Goal: Communication & Community: Answer question/provide support

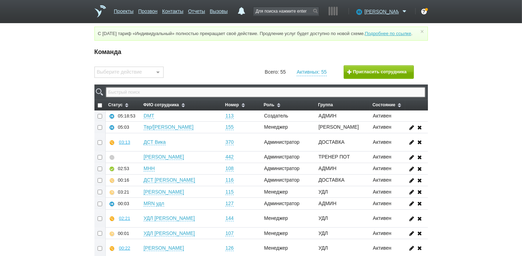
click at [165, 97] on input "text" at bounding box center [265, 92] width 319 height 10
type input "АМГ"
click at [178, 97] on input "text" at bounding box center [265, 92] width 319 height 10
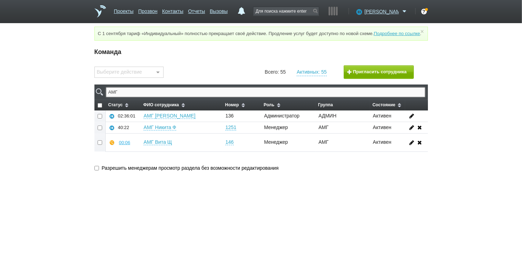
type input "АМГ"
click at [123, 145] on div "00:12" at bounding box center [124, 142] width 11 height 5
click at [138, 122] on button "Прослушать" at bounding box center [145, 118] width 54 height 12
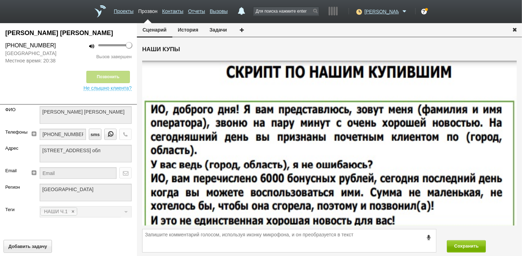
click at [515, 28] on icon "button" at bounding box center [515, 29] width 8 height 5
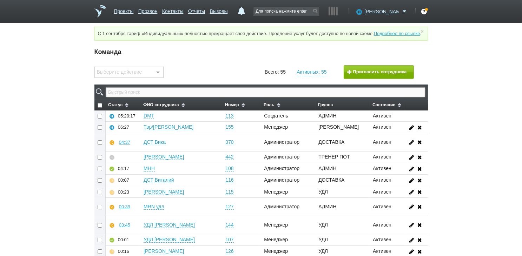
click at [191, 96] on input "text" at bounding box center [265, 92] width 319 height 10
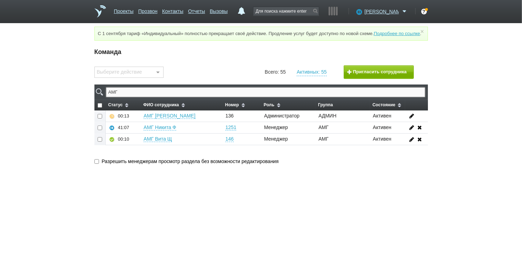
type input "АМГ"
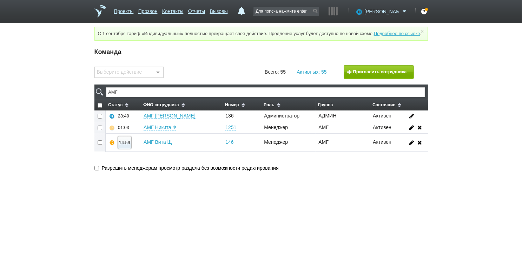
click at [124, 143] on button "14:59" at bounding box center [124, 143] width 13 height 12
click at [138, 136] on button "Суфлировать" at bounding box center [145, 130] width 54 height 12
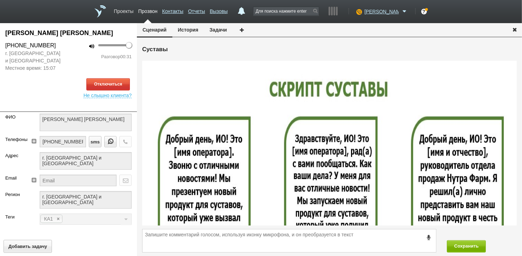
click at [128, 11] on link "Проекты" at bounding box center [124, 10] width 20 height 10
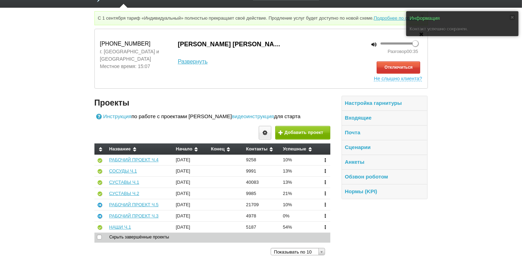
scroll to position [29, 0]
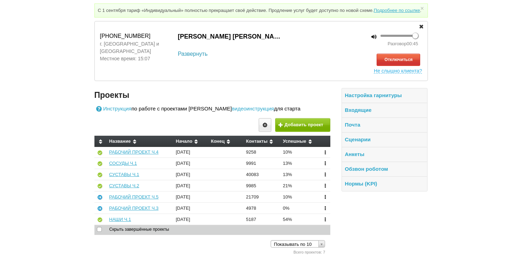
click at [187, 56] on link "Развернуть" at bounding box center [193, 54] width 30 height 8
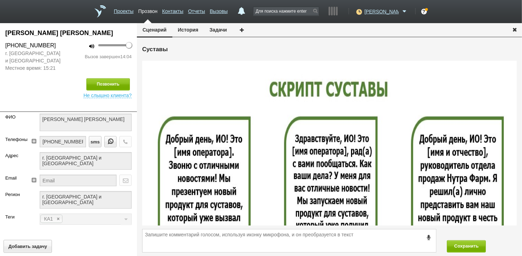
click at [515, 30] on icon "button" at bounding box center [515, 29] width 8 height 5
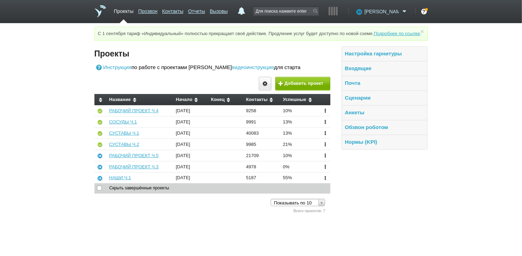
click at [383, 13] on span "[PERSON_NAME]" at bounding box center [382, 11] width 34 height 7
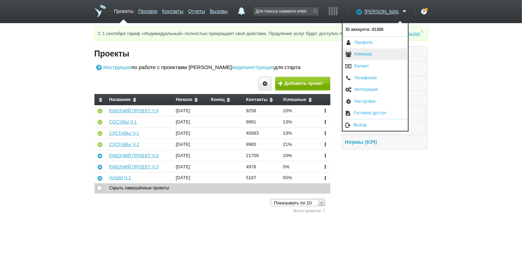
click at [371, 57] on link "Команда" at bounding box center [375, 54] width 65 height 12
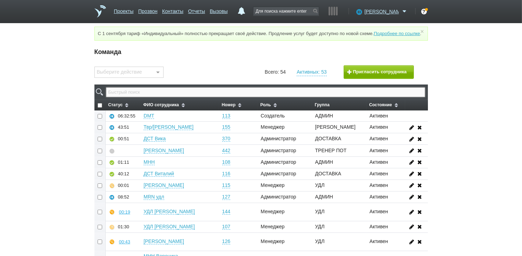
click at [258, 97] on input "text" at bounding box center [265, 92] width 319 height 10
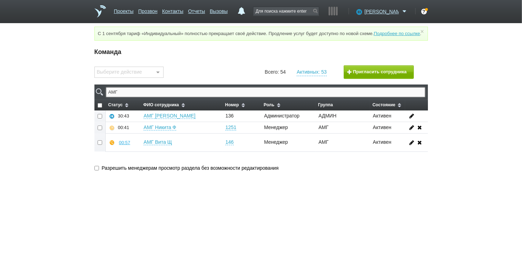
type input "АМГ"
click at [367, 77] on button "Пригласить сотрудника" at bounding box center [379, 72] width 70 height 14
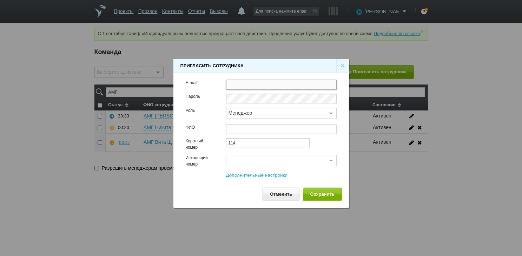
click at [251, 85] on input "text" at bounding box center [281, 85] width 111 height 10
paste input "roleskoro@gmail.com"
type input "roleskoro@gmail.com"
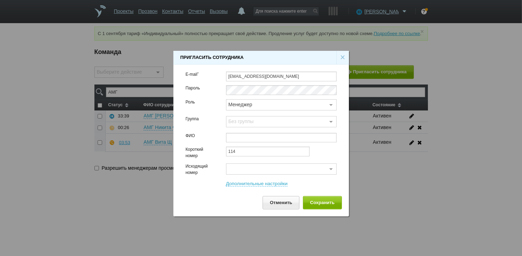
click at [242, 122] on div "Без группы" at bounding box center [281, 121] width 111 height 11
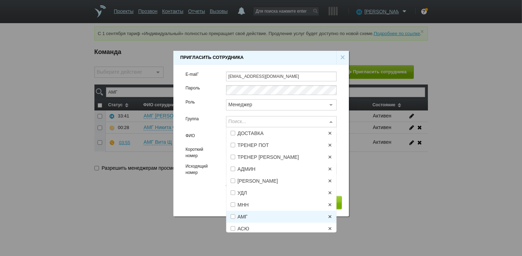
click at [255, 214] on span "АМГ ×" at bounding box center [282, 217] width 110 height 12
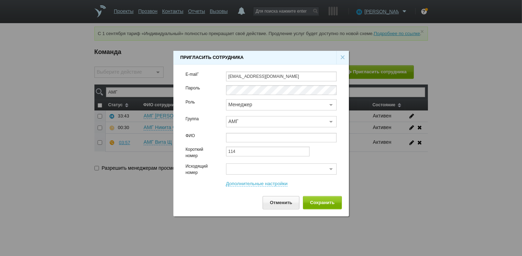
click at [214, 127] on div "Группа" at bounding box center [201, 124] width 40 height 17
click at [242, 141] on input "text" at bounding box center [281, 138] width 111 height 10
type input "Дарья Л"
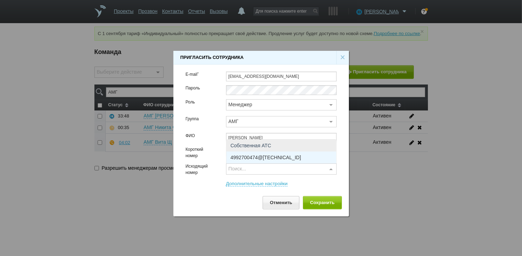
click at [237, 169] on div "Поиск..." at bounding box center [281, 169] width 111 height 11
click at [246, 155] on span "4992700474@62.105.132.84" at bounding box center [266, 157] width 71 height 5
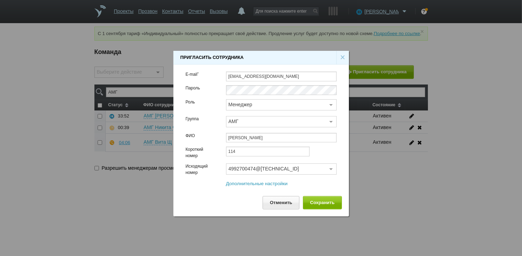
click at [265, 183] on link "Дополнительные настройки" at bounding box center [257, 184] width 62 height 6
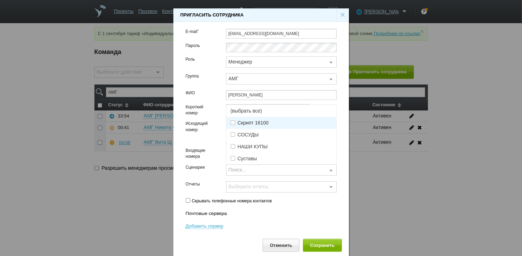
click at [263, 170] on div "Поиск..." at bounding box center [281, 170] width 111 height 11
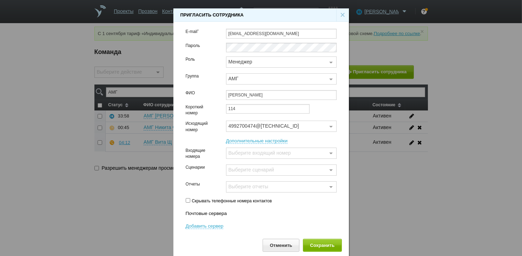
click at [281, 226] on div "Добавить сервер" at bounding box center [262, 226] width 162 height 7
click at [316, 243] on button "Сохранить" at bounding box center [322, 245] width 39 height 13
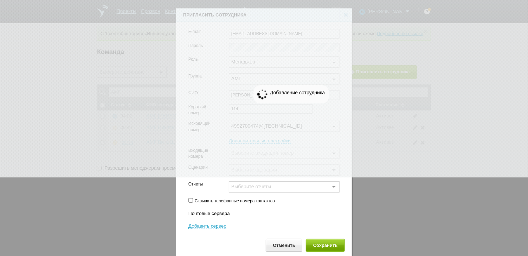
checkbox input "false"
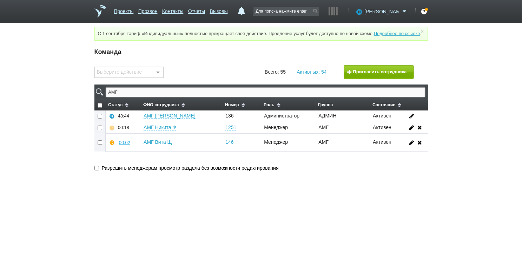
click at [177, 97] on input "АМГ" at bounding box center [265, 92] width 319 height 10
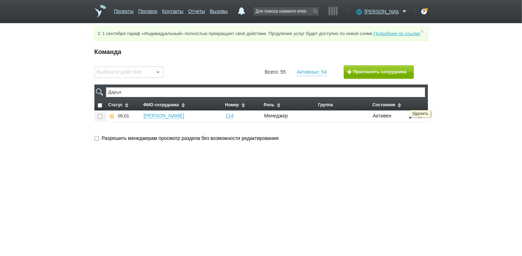
click at [421, 119] on icon at bounding box center [420, 115] width 8 height 5
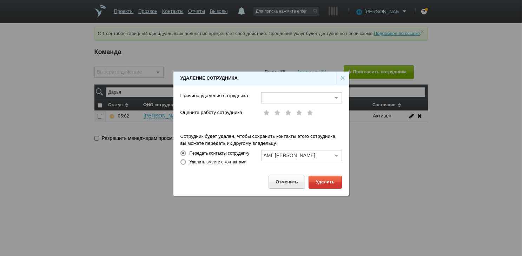
click at [301, 101] on div at bounding box center [301, 97] width 81 height 11
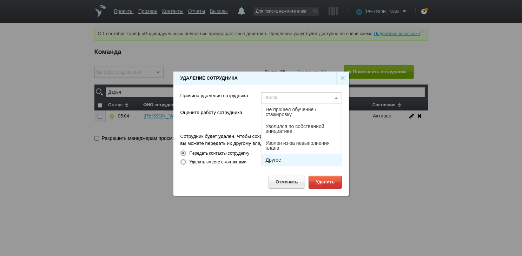
click at [293, 158] on span "Другое" at bounding box center [302, 160] width 80 height 12
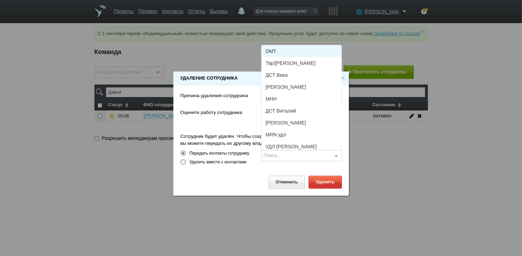
click at [295, 51] on span "DMT" at bounding box center [302, 51] width 80 height 12
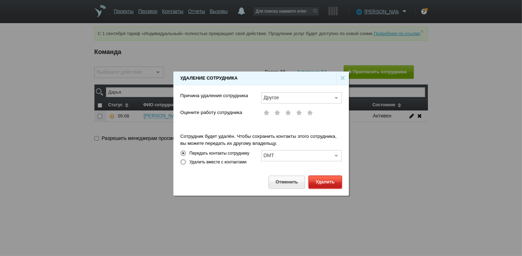
click at [322, 179] on button "Удалить" at bounding box center [325, 182] width 33 height 13
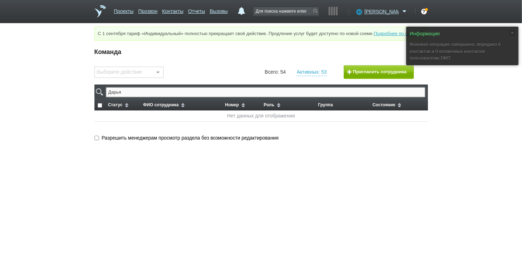
click at [218, 97] on input "Дарья" at bounding box center [265, 92] width 319 height 10
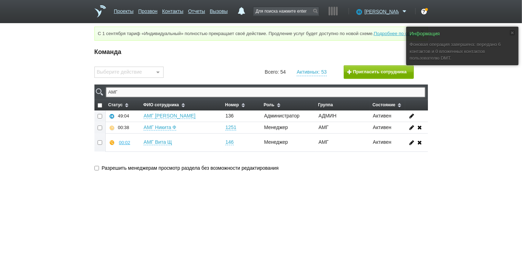
type input "АМГ"
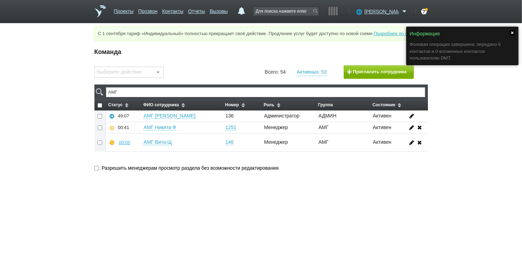
click at [513, 30] on link at bounding box center [512, 32] width 5 height 5
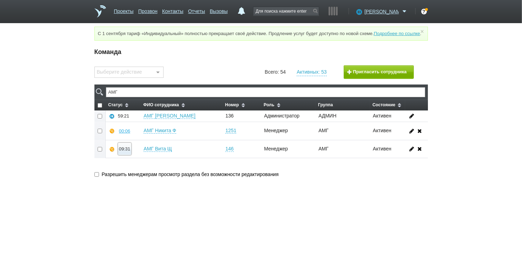
click at [126, 152] on div "09:31" at bounding box center [124, 148] width 11 height 5
click at [144, 143] on button "Суфлировать" at bounding box center [145, 136] width 54 height 12
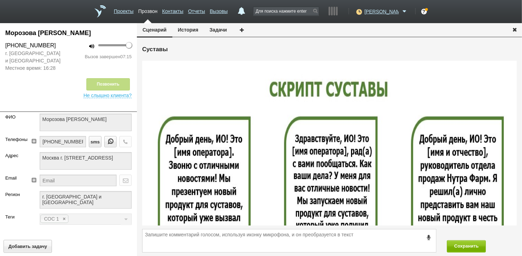
click at [517, 28] on icon "button" at bounding box center [515, 29] width 8 height 5
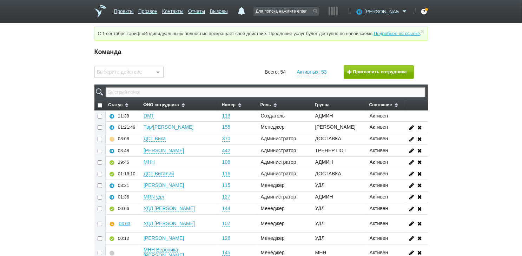
click at [318, 97] on input "text" at bounding box center [265, 92] width 319 height 10
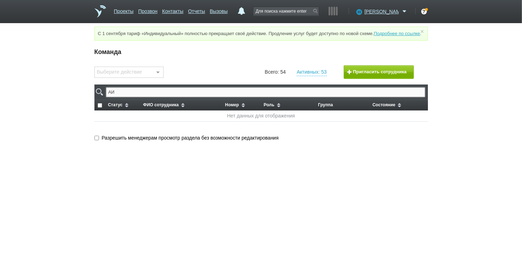
type input "А"
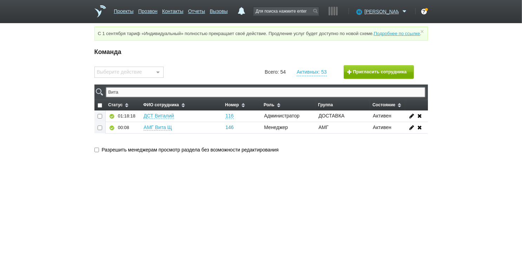
type input "Вита"
click at [230, 131] on link "146" at bounding box center [229, 128] width 8 height 6
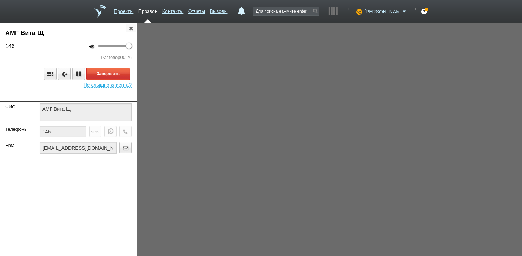
click at [109, 86] on span "Не слышно клиента?" at bounding box center [108, 84] width 48 height 8
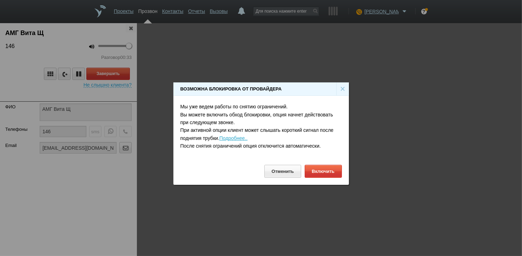
click at [341, 92] on div "×" at bounding box center [342, 89] width 13 height 13
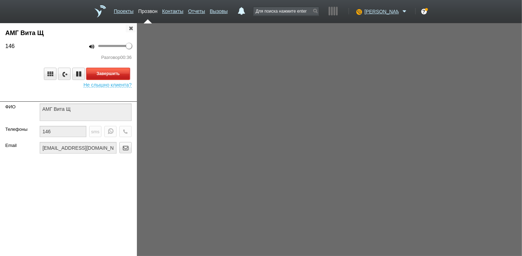
click at [119, 70] on button "Завершить" at bounding box center [108, 74] width 44 height 12
drag, startPoint x: 166, startPoint y: 235, endPoint x: 211, endPoint y: 268, distance: 55.7
click at [211, 256] on html "Проекты Прозвон Контакты Отчеты Вызовы 0 09 сентября 2025 завтра неделя все Зап…" at bounding box center [261, 128] width 522 height 256
click at [131, 30] on icon "button" at bounding box center [131, 27] width 8 height 5
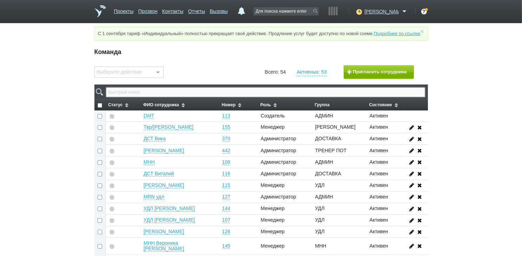
click at [195, 97] on input "text" at bounding box center [265, 92] width 319 height 10
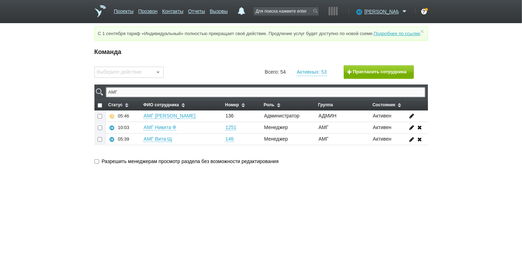
type input "АМГ"
